Goal: Task Accomplishment & Management: Use online tool/utility

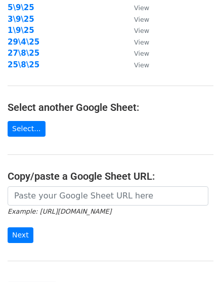
scroll to position [197, 0]
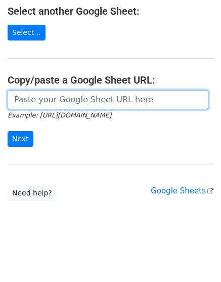
click at [75, 90] on input "url" at bounding box center [108, 99] width 201 height 19
paste input "[URL][DOMAIN_NAME]"
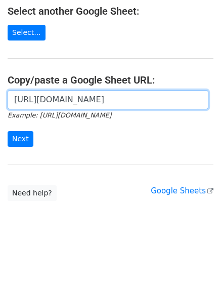
scroll to position [0, 224]
type input "[URL][DOMAIN_NAME]"
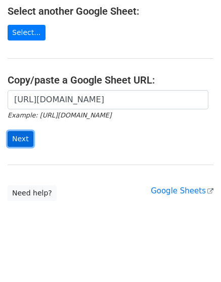
scroll to position [0, 0]
click at [20, 131] on input "Next" at bounding box center [21, 139] width 26 height 16
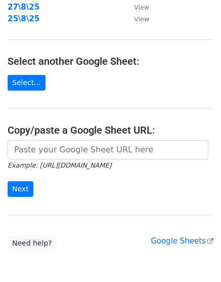
scroll to position [189, 0]
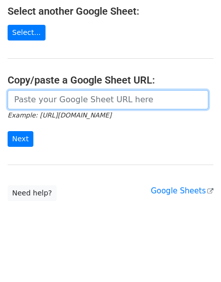
click at [75, 106] on input "url" at bounding box center [108, 99] width 201 height 19
paste input "[URL][DOMAIN_NAME]"
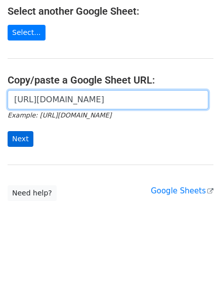
scroll to position [0, 224]
type input "[URL][DOMAIN_NAME]"
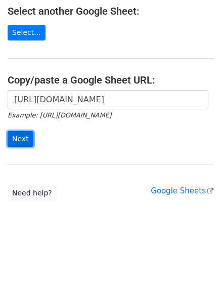
scroll to position [0, 0]
click at [15, 135] on input "Next" at bounding box center [21, 139] width 26 height 16
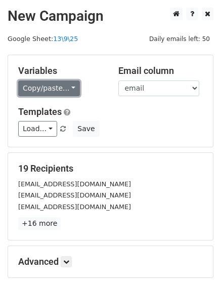
click at [44, 90] on link "Copy/paste..." at bounding box center [49, 89] width 62 height 16
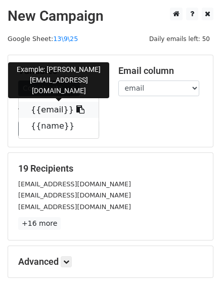
click at [39, 117] on link "{{email}}" at bounding box center [59, 110] width 80 height 16
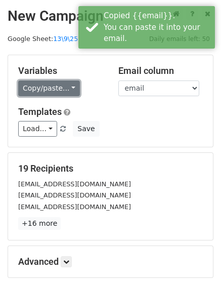
click at [46, 87] on link "Copy/paste..." at bounding box center [49, 89] width 62 height 16
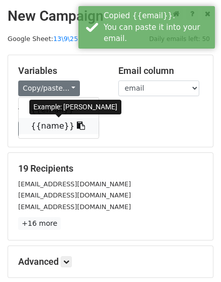
click at [47, 122] on link "{{name}}" at bounding box center [59, 126] width 80 height 16
